Goal: Navigation & Orientation: Find specific page/section

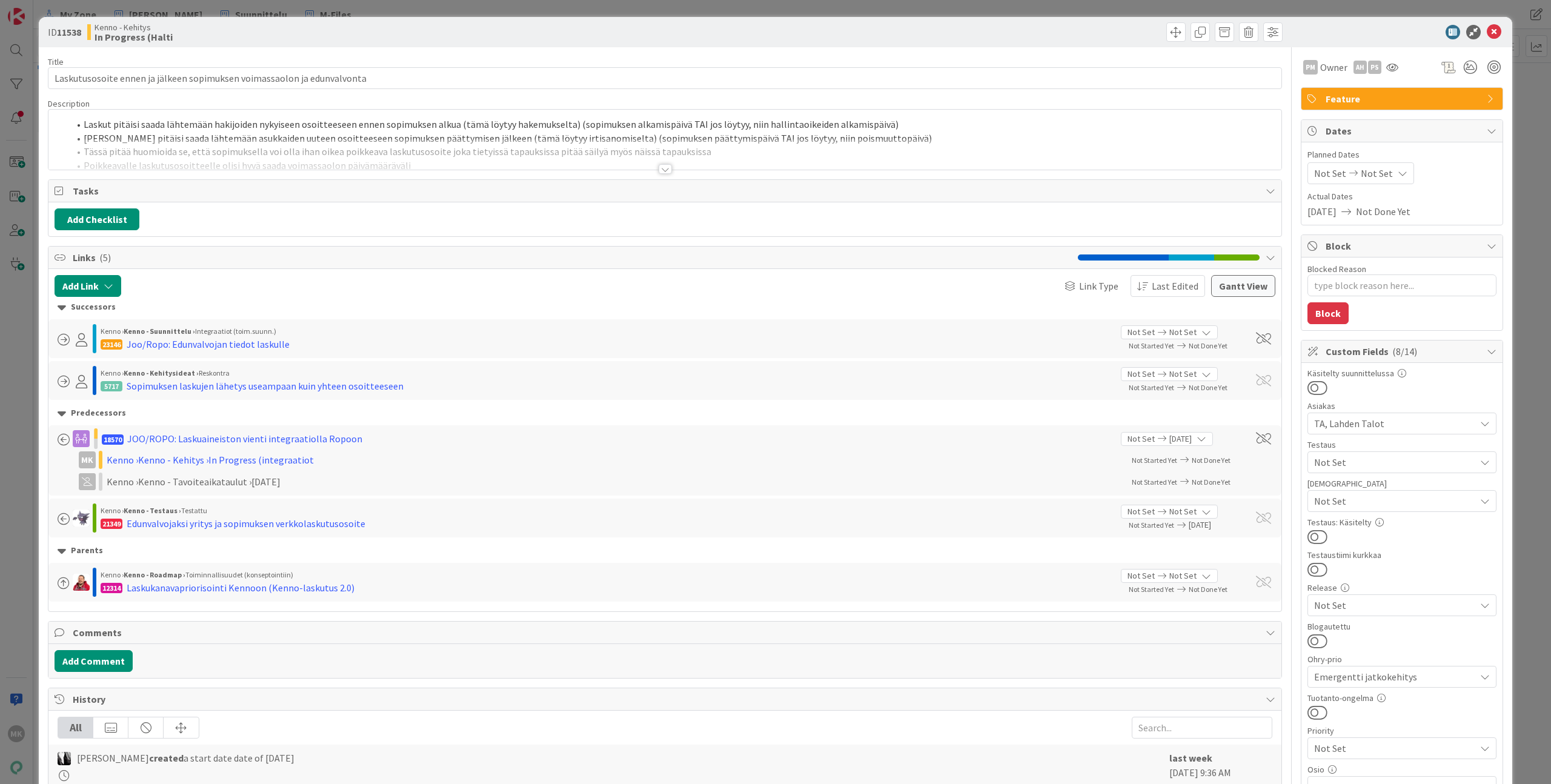
type textarea "x"
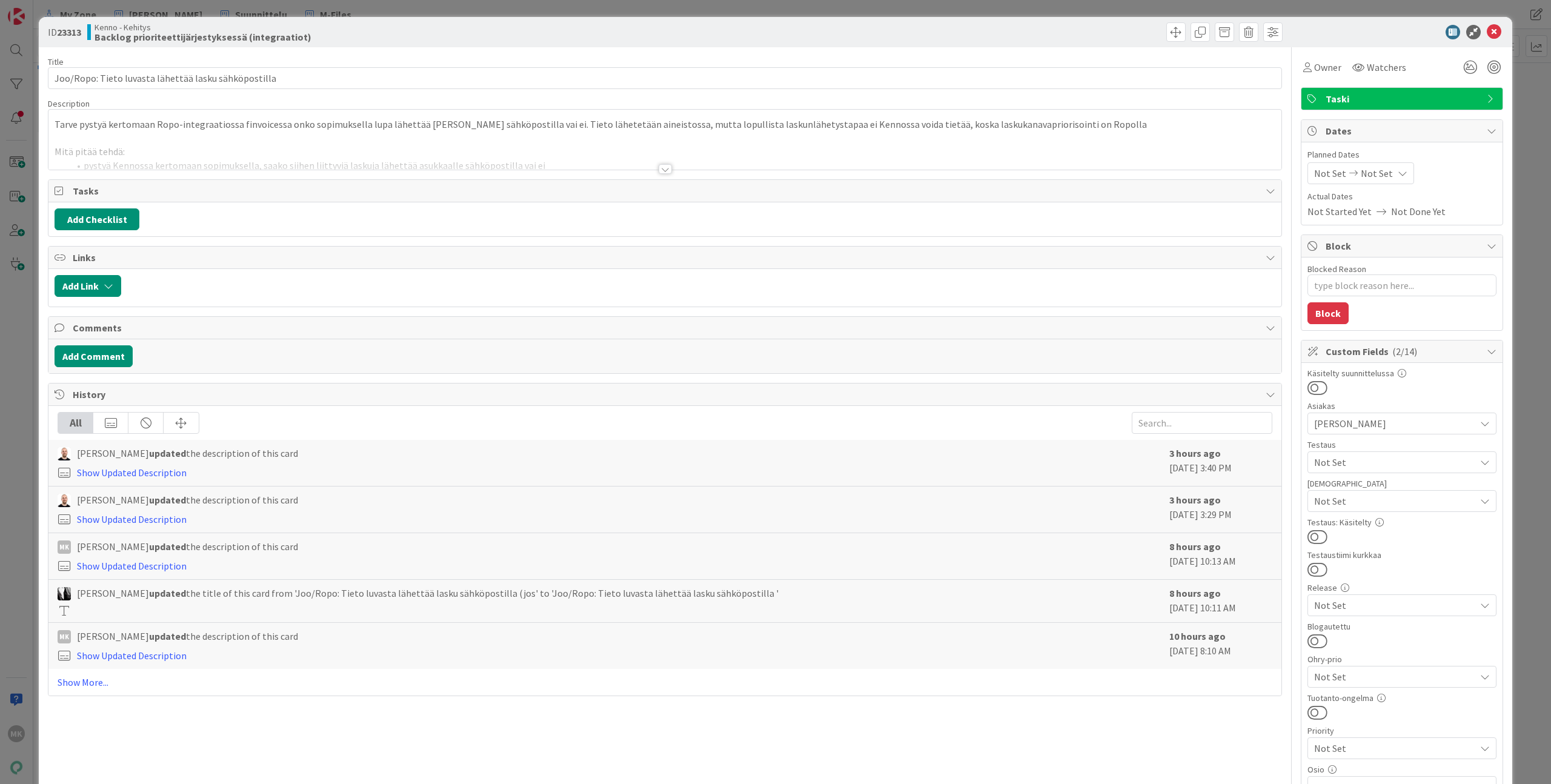
type textarea "x"
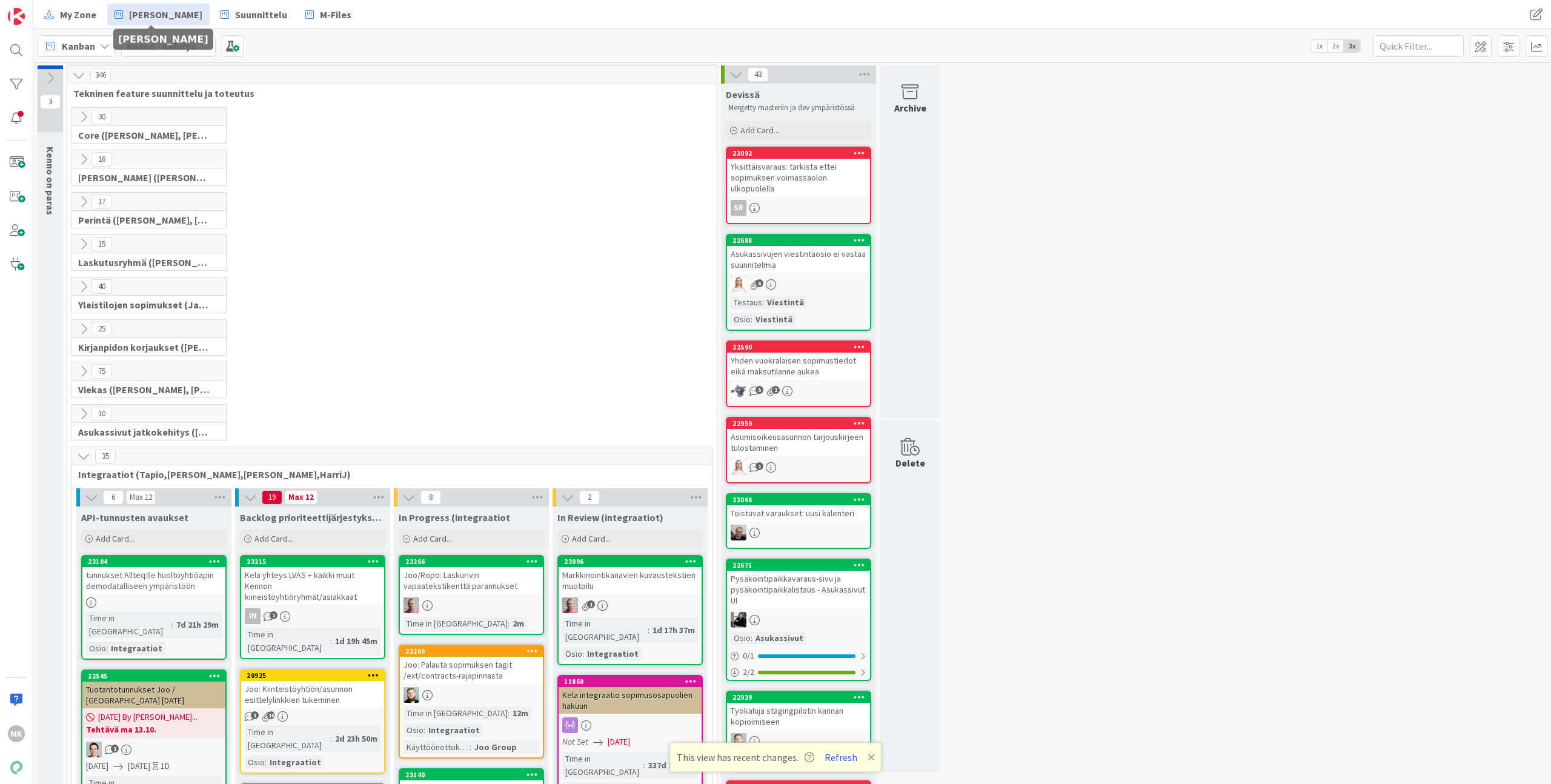
scroll to position [382, 0]
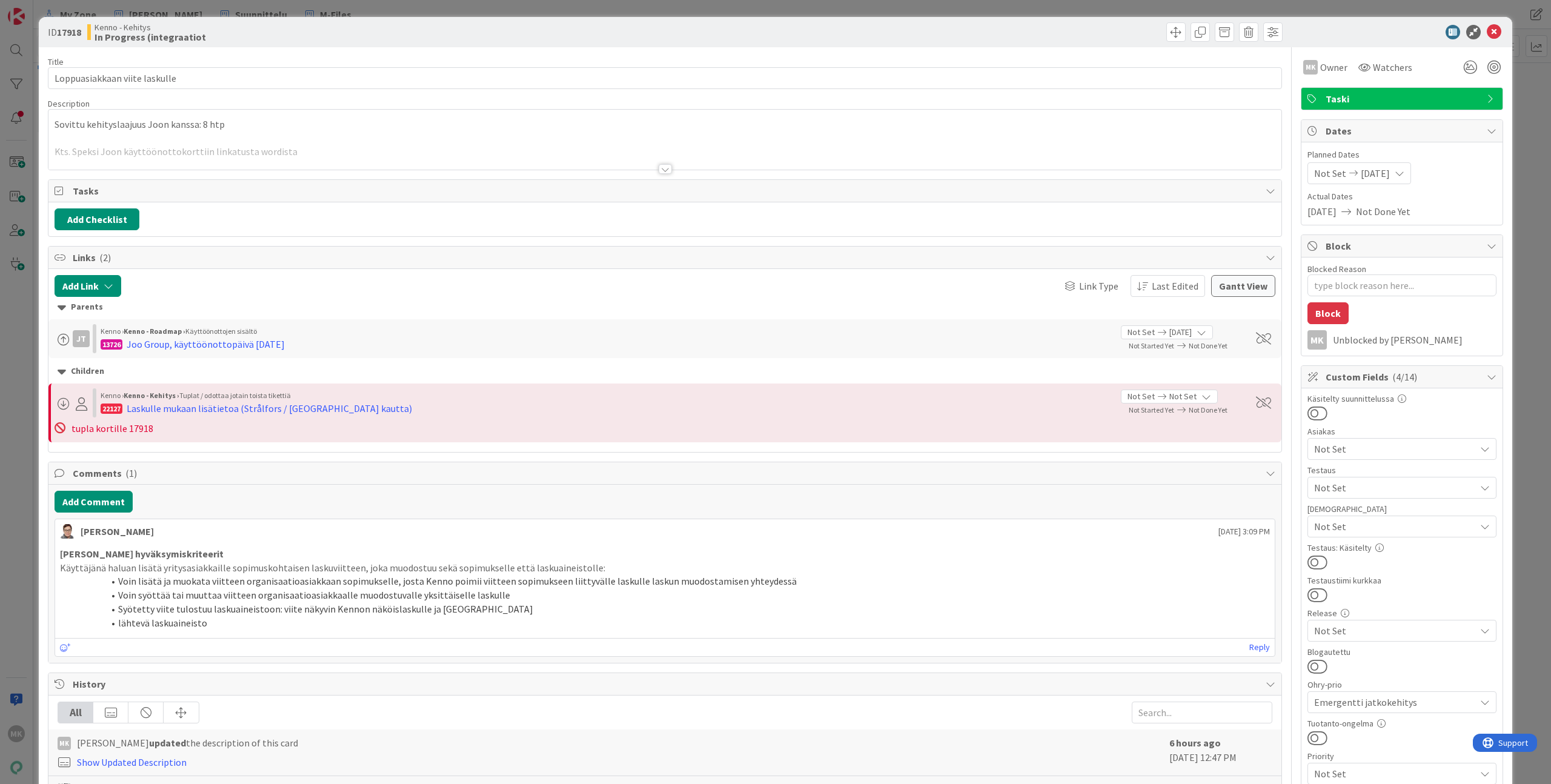
type textarea "x"
